Goal: Information Seeking & Learning: Learn about a topic

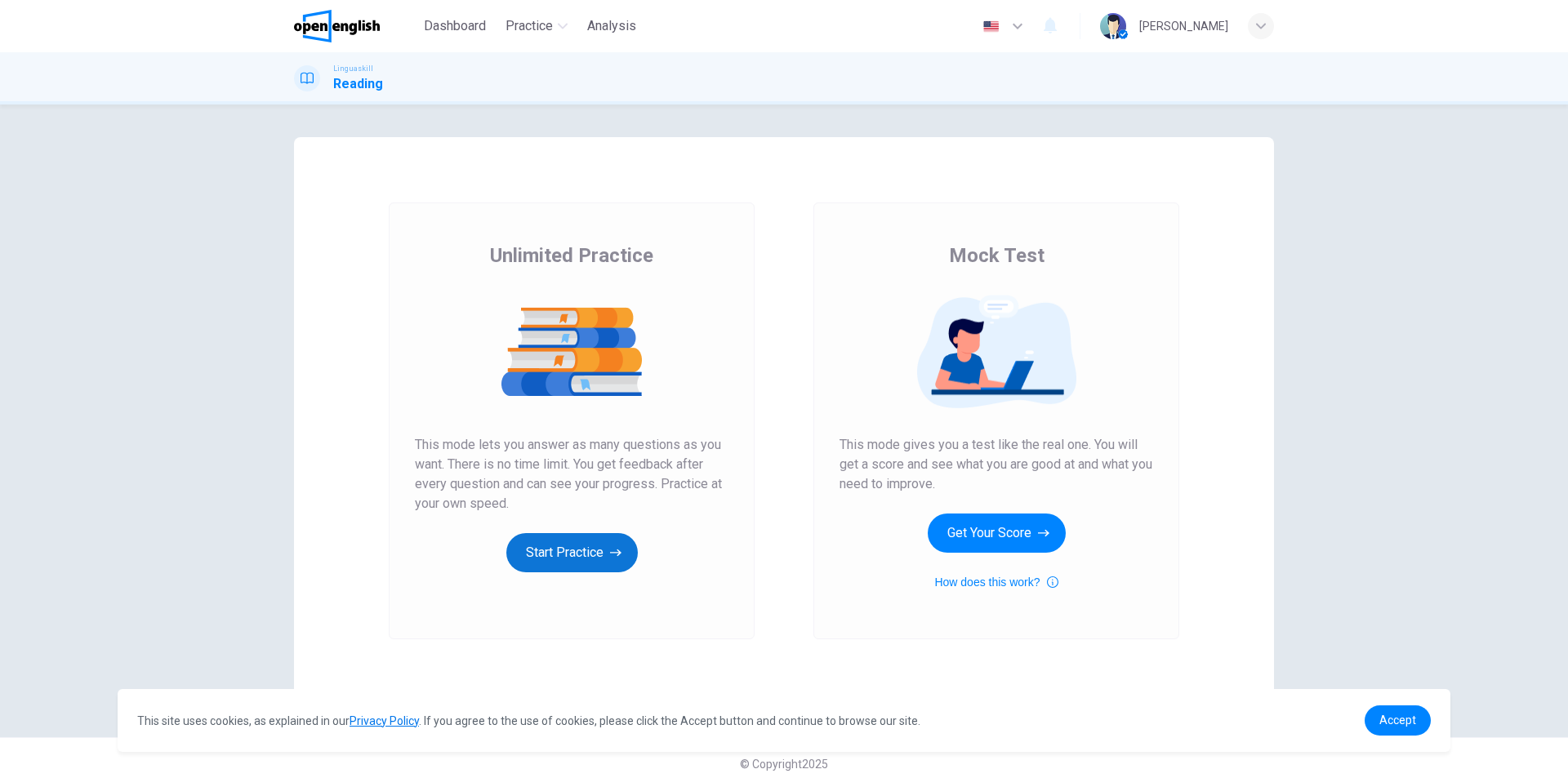
click at [579, 554] on button "Start Practice" at bounding box center [572, 552] width 131 height 39
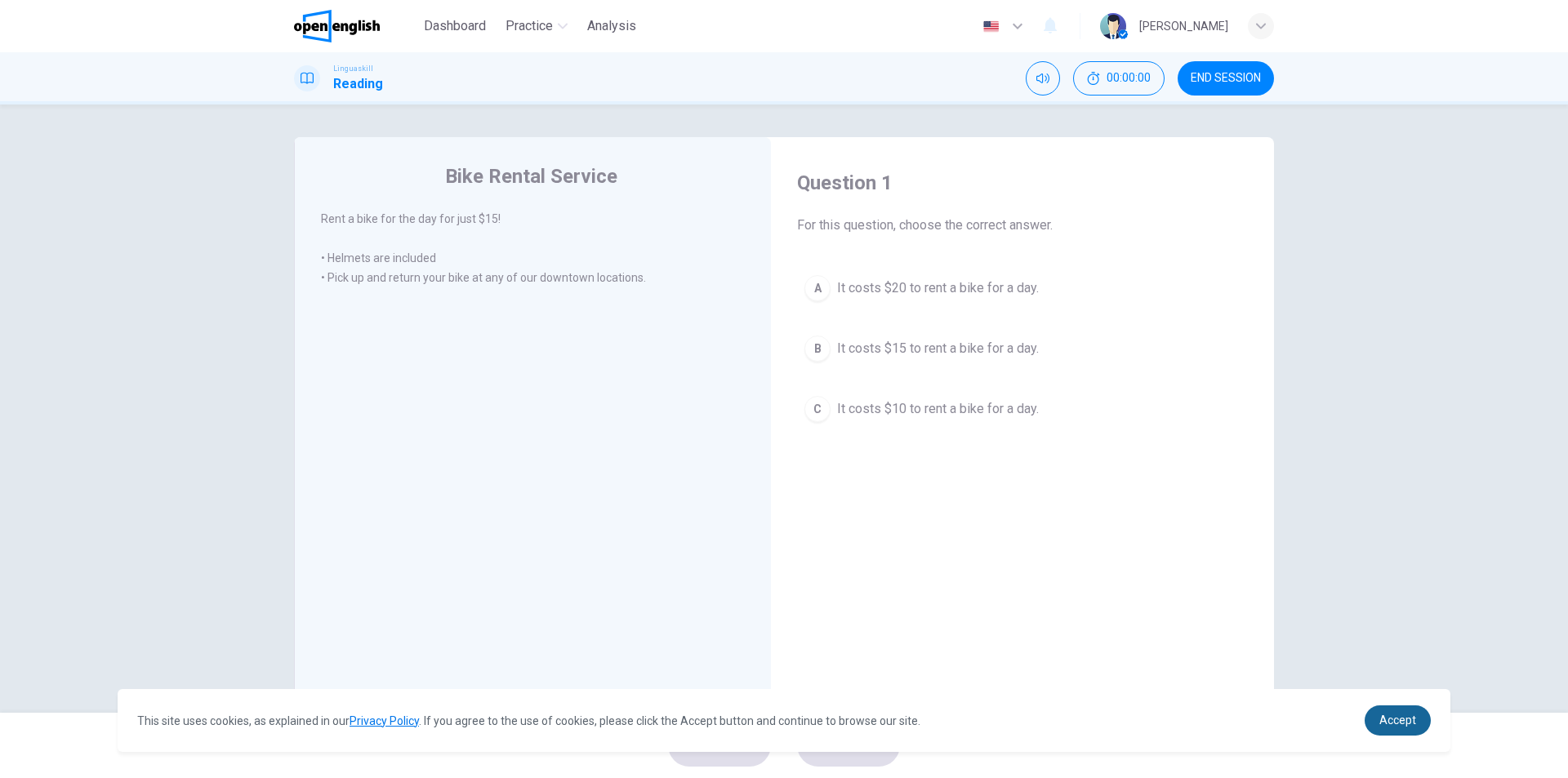
click at [1395, 725] on span "Accept" at bounding box center [1397, 719] width 37 height 13
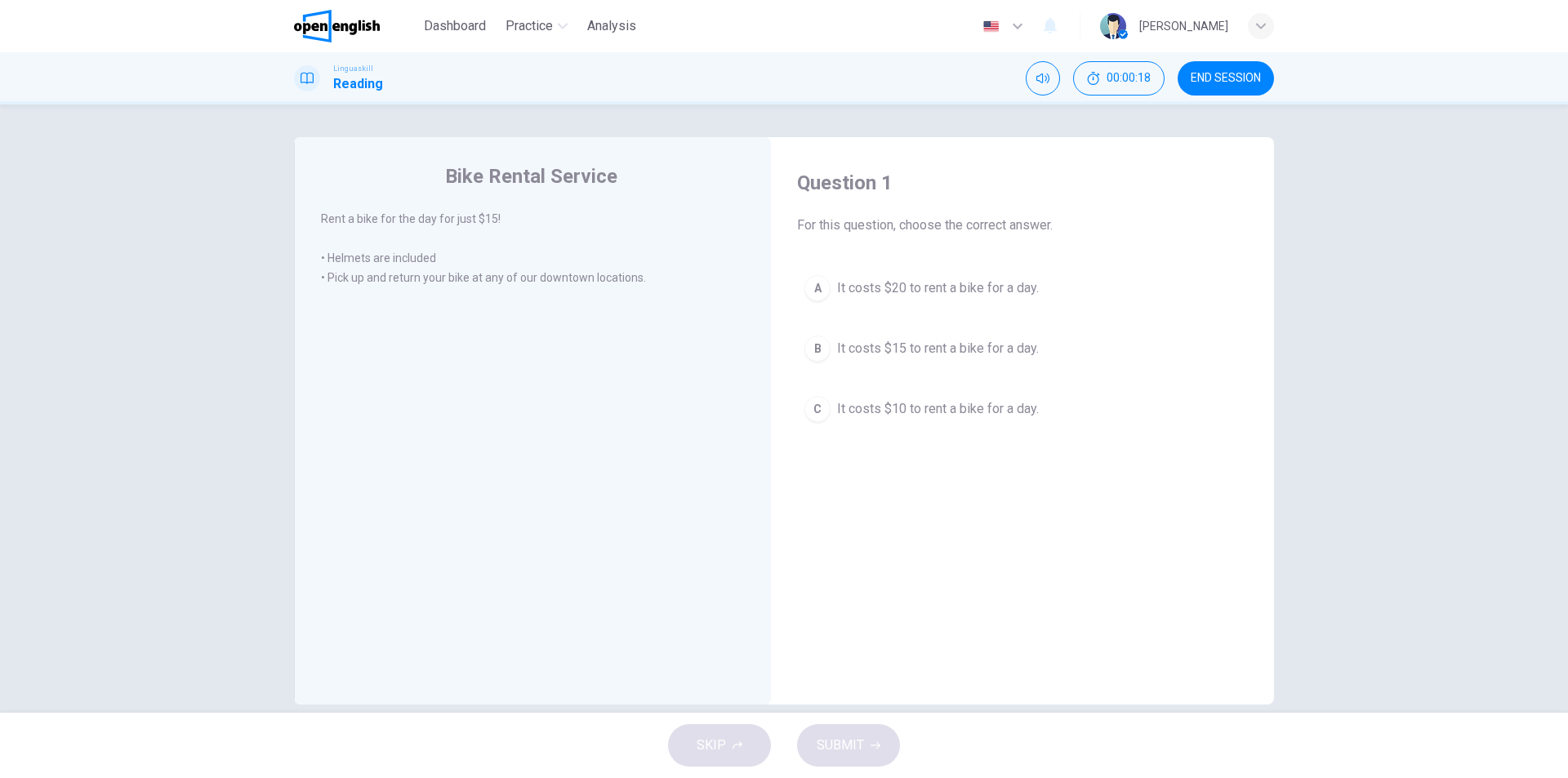
click at [799, 351] on button "B It costs $15 to rent a bike for a day." at bounding box center [1022, 348] width 451 height 41
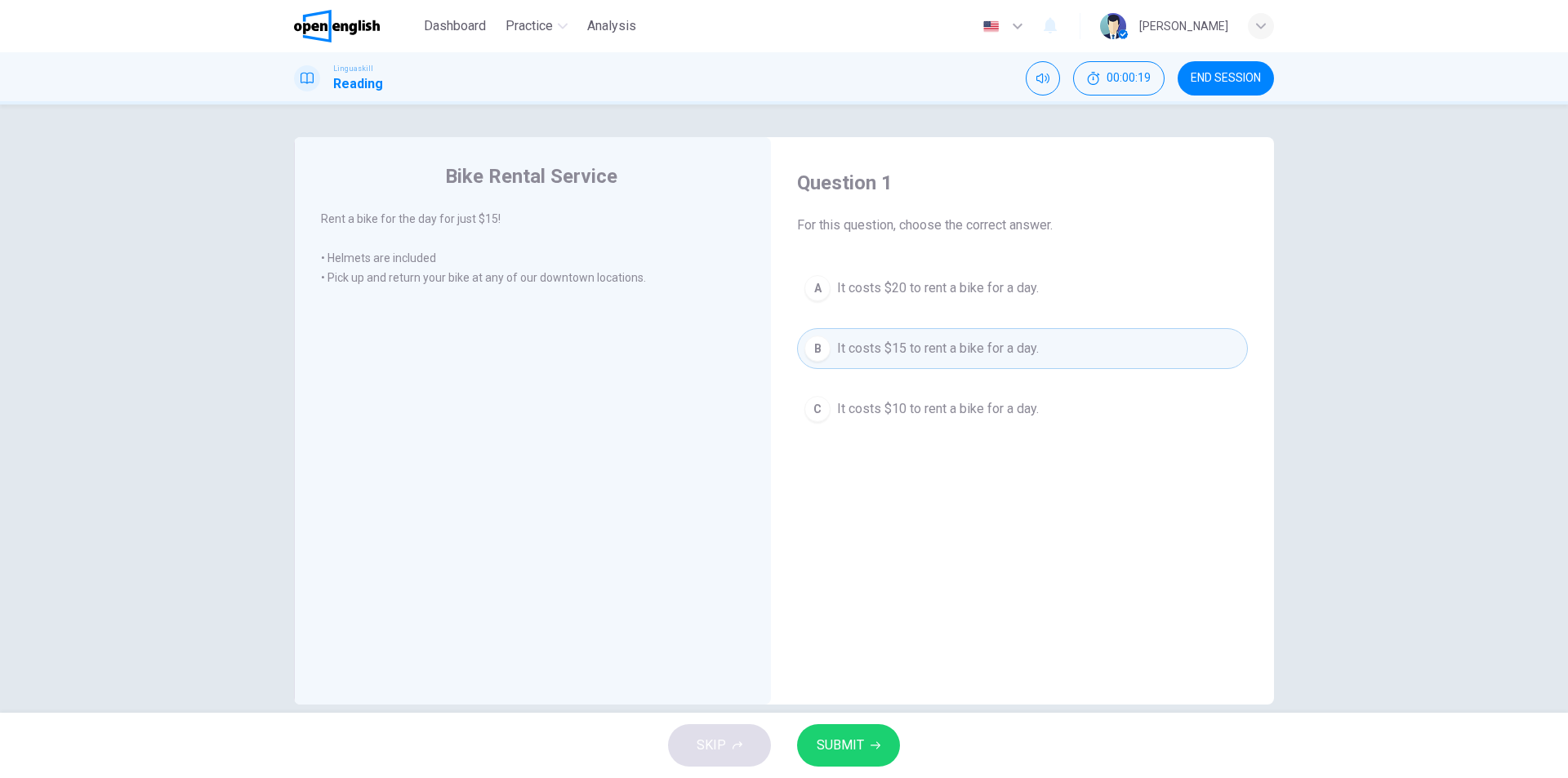
click at [868, 744] on button "SUBMIT" at bounding box center [848, 745] width 102 height 43
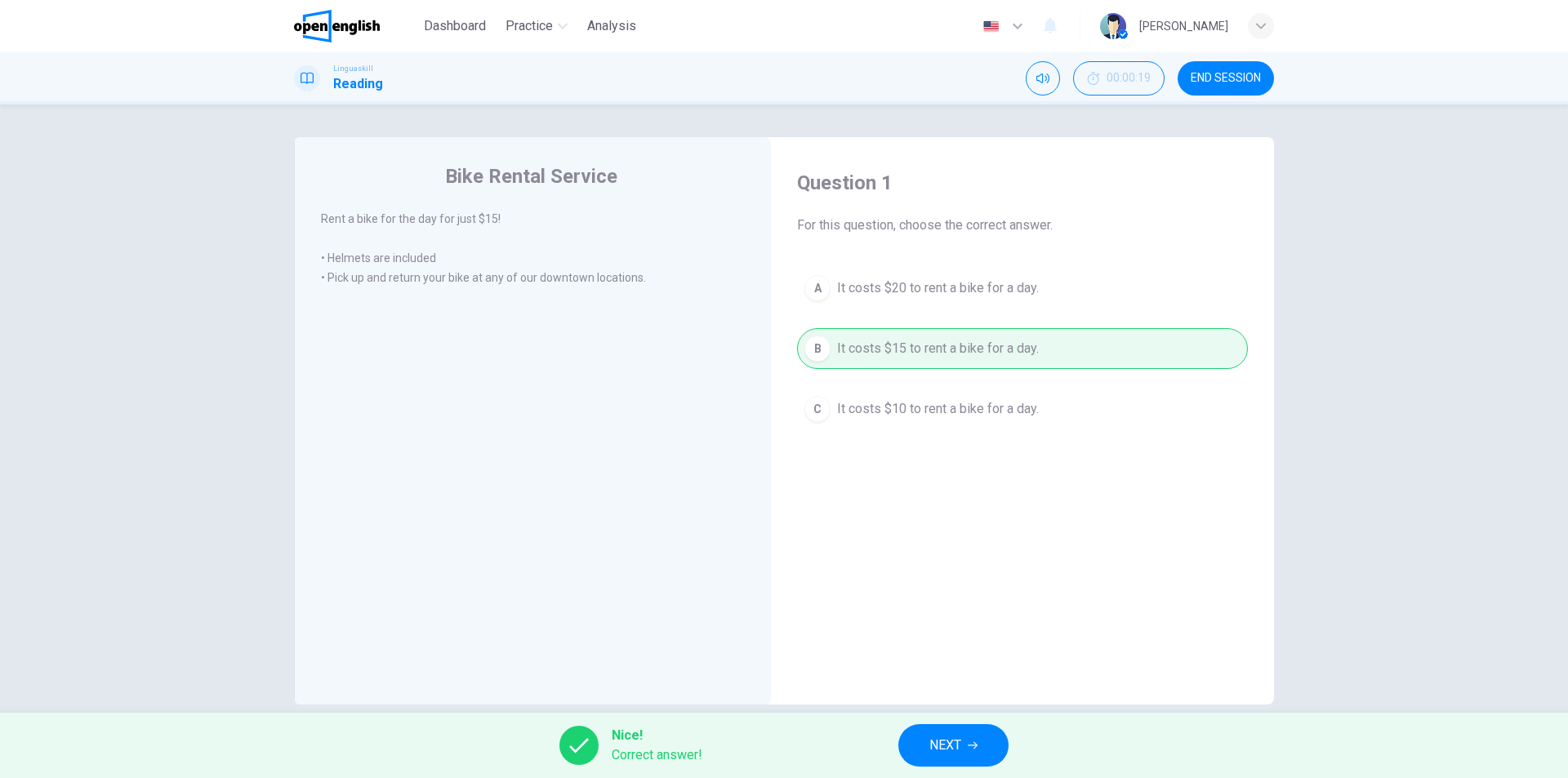
click at [955, 744] on span "NEXT" at bounding box center [945, 745] width 32 height 23
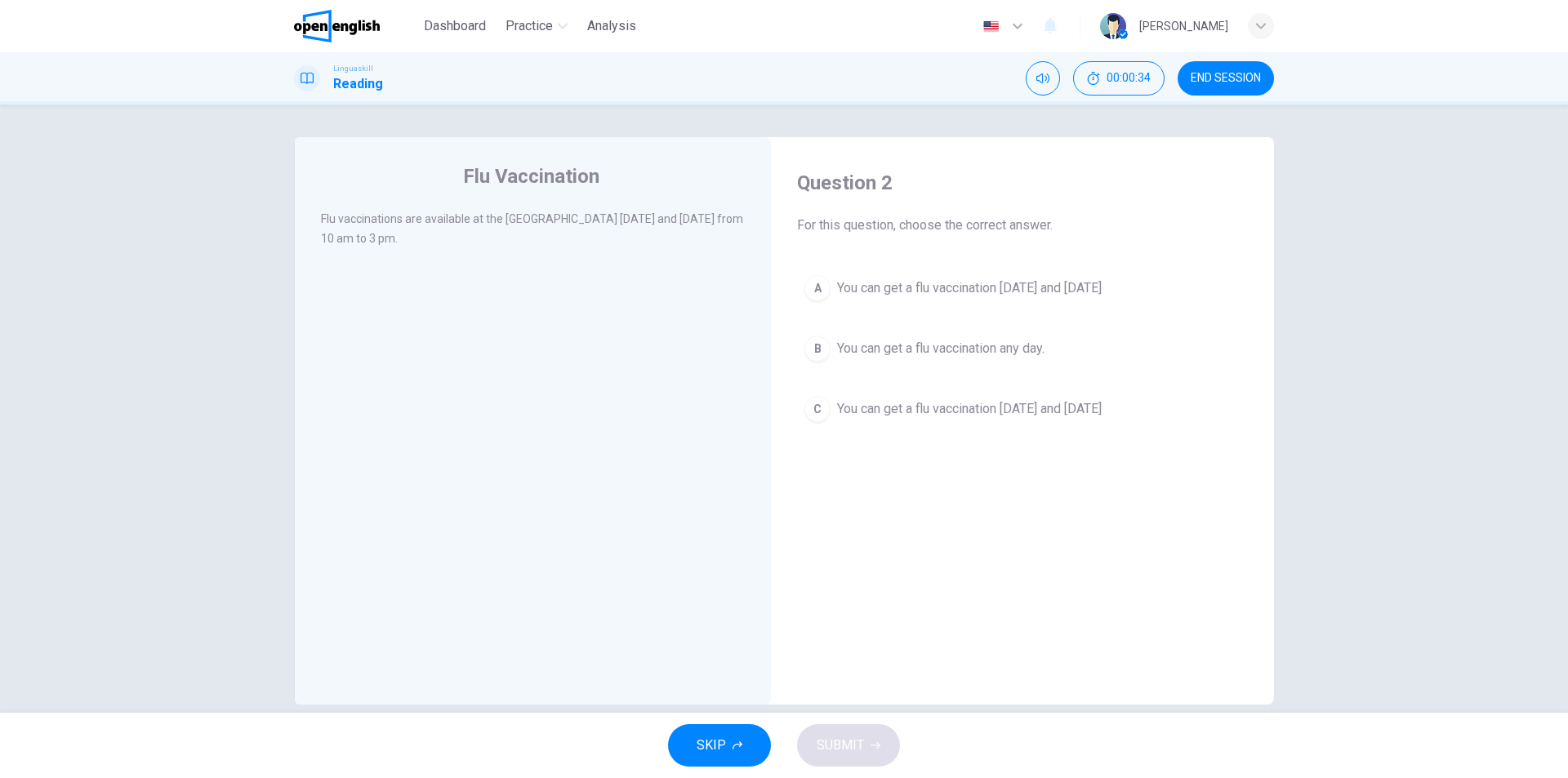
click at [819, 290] on div "A" at bounding box center [817, 289] width 26 height 26
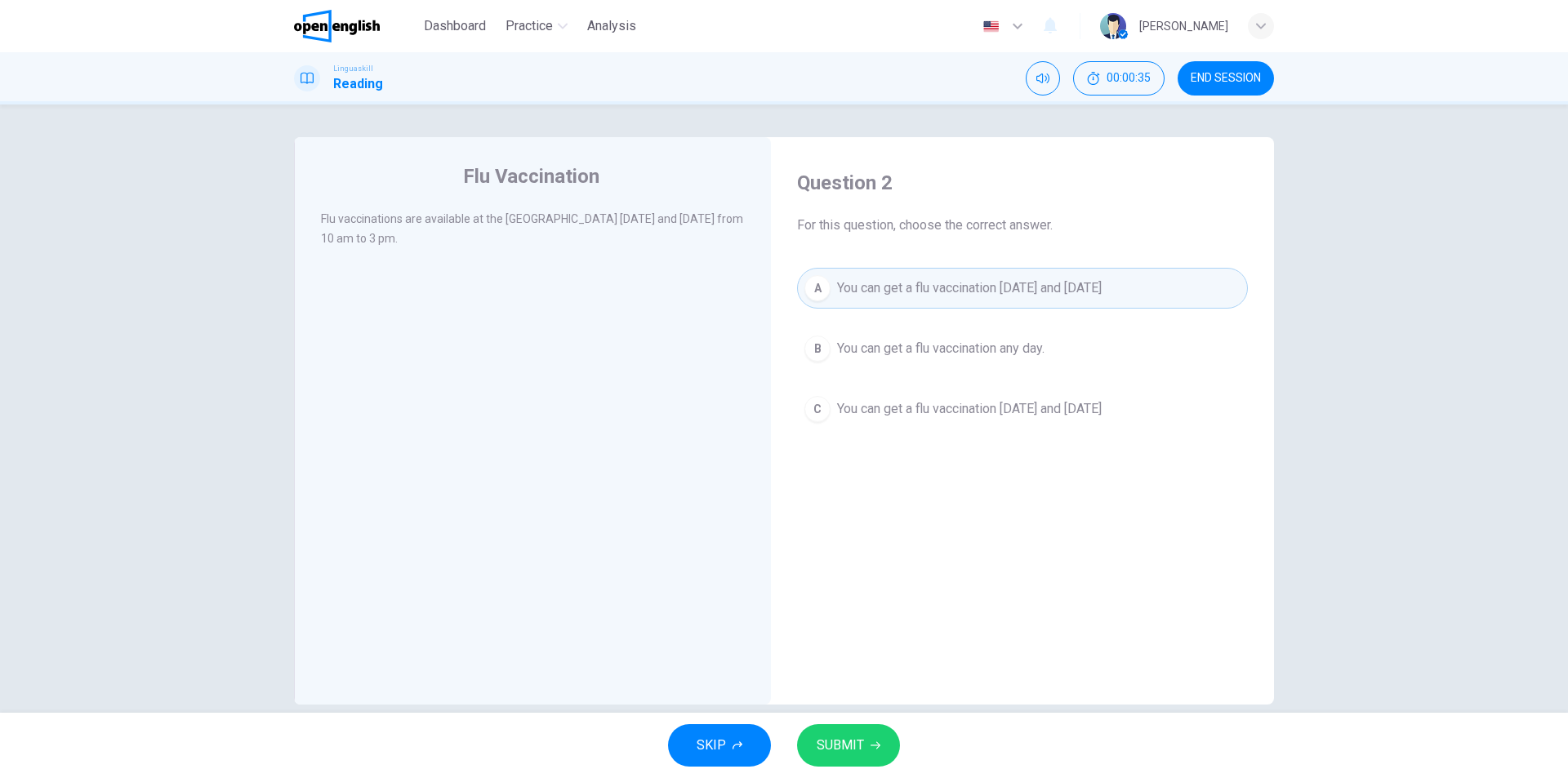
click at [818, 744] on span "SUBMIT" at bounding box center [841, 745] width 48 height 23
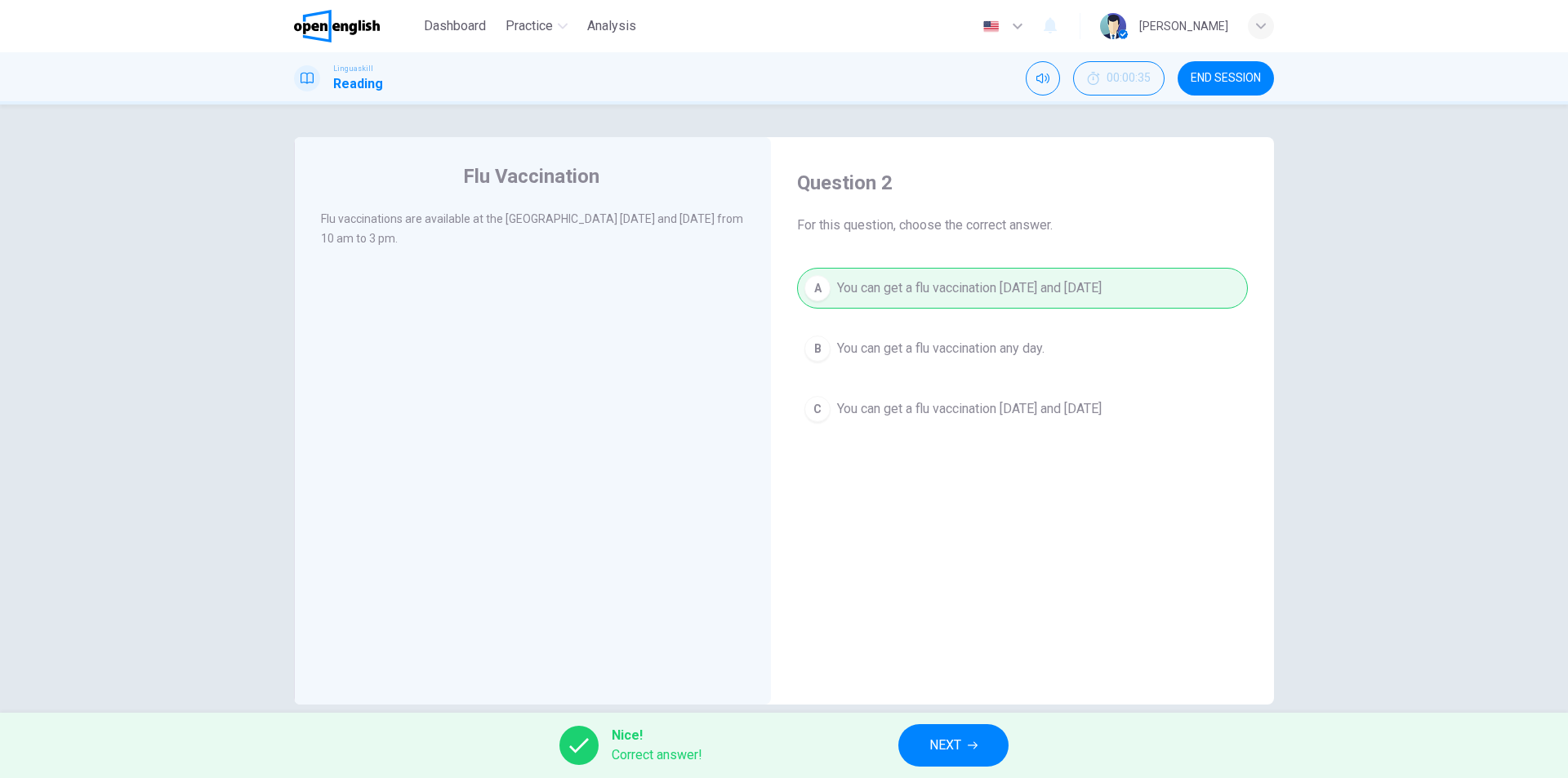
click at [918, 766] on button "NEXT" at bounding box center [953, 745] width 110 height 43
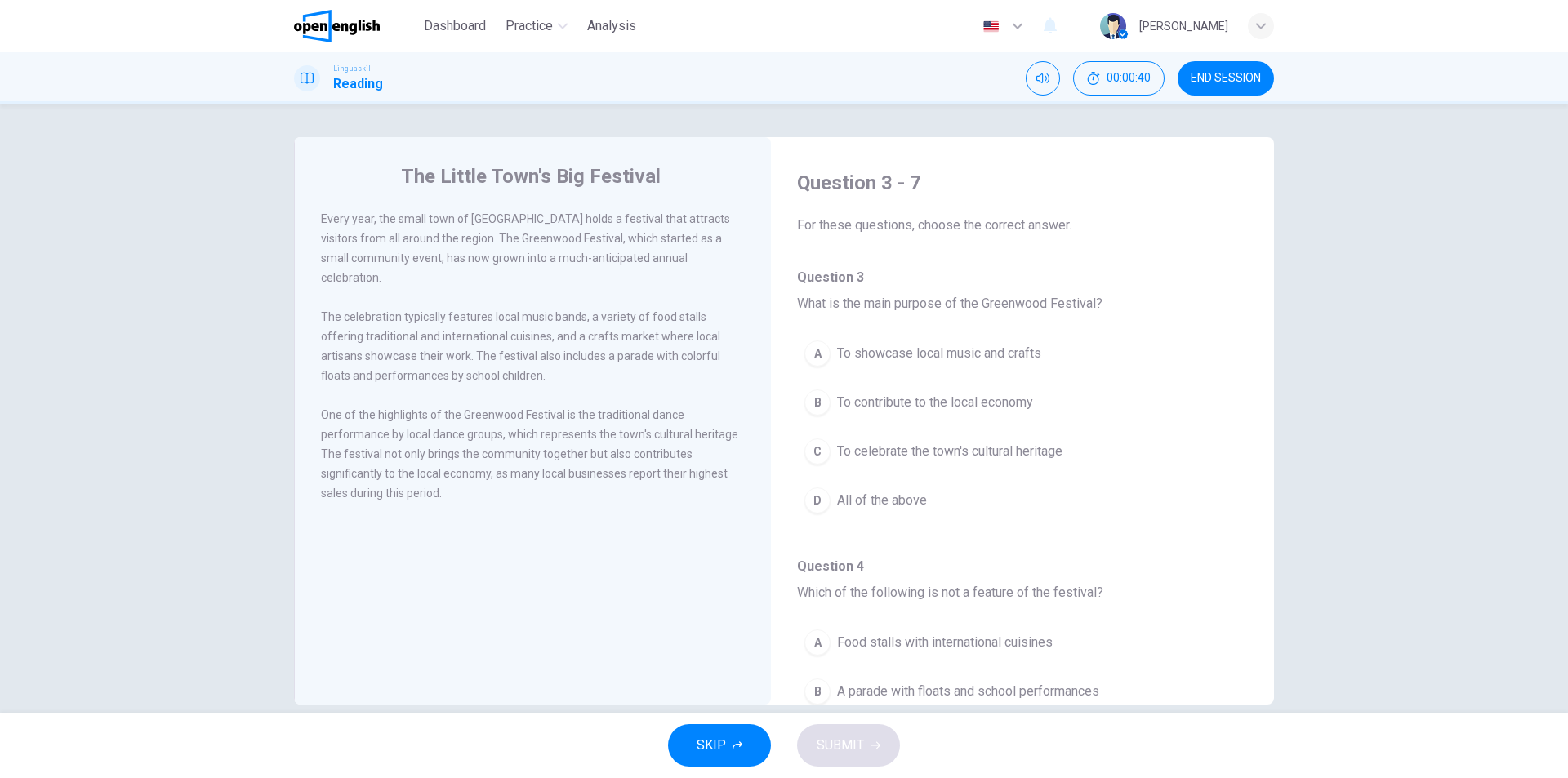
click at [1221, 82] on span "END SESSION" at bounding box center [1226, 78] width 71 height 13
